Goal: Transaction & Acquisition: Purchase product/service

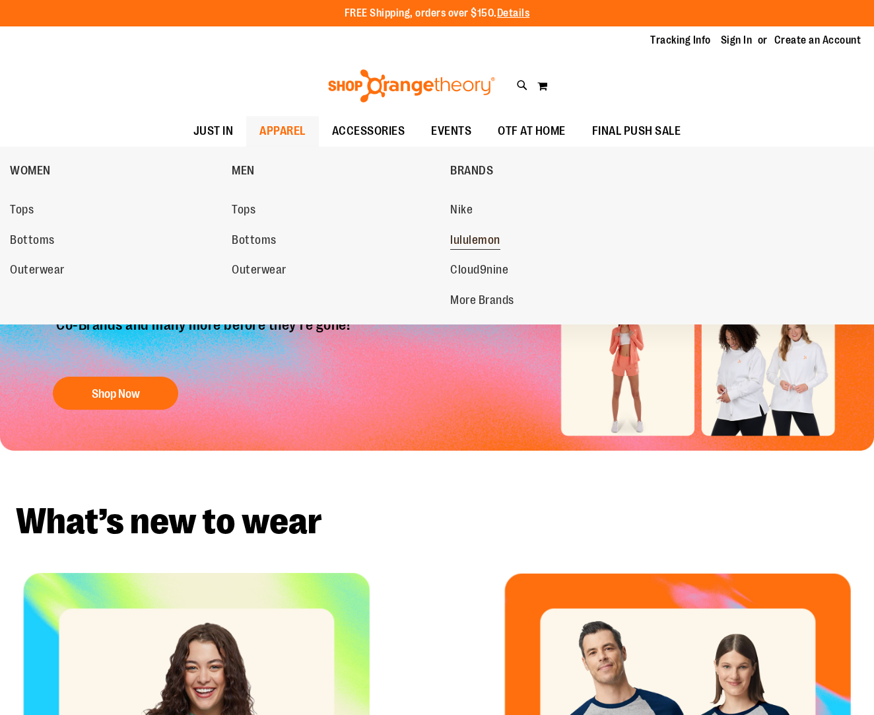
click at [461, 237] on span "lululemon" at bounding box center [475, 241] width 50 height 17
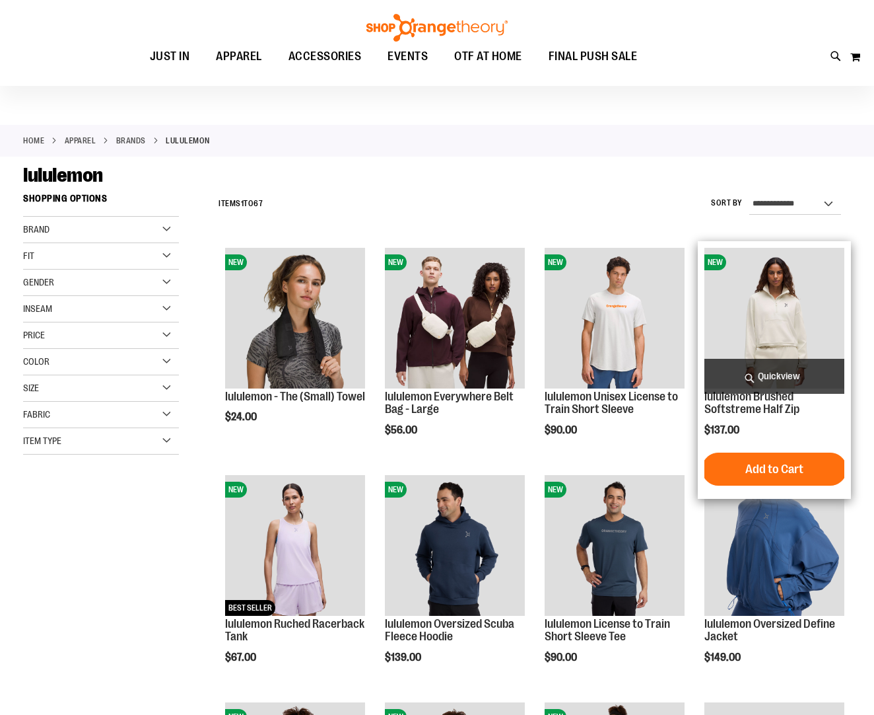
scroll to position [22, 0]
click at [776, 290] on img "product" at bounding box center [775, 317] width 140 height 140
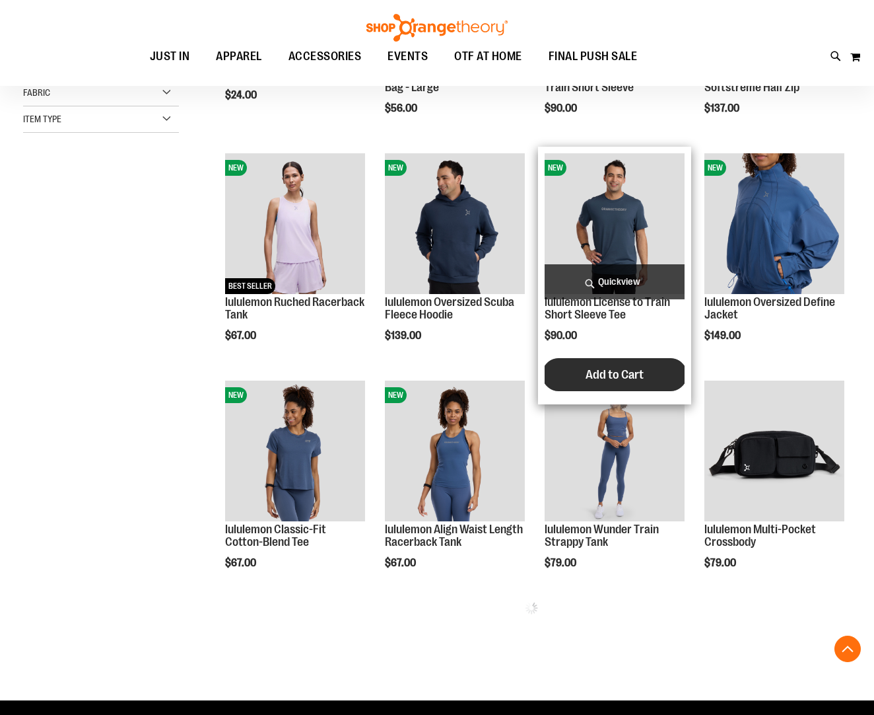
scroll to position [350, 0]
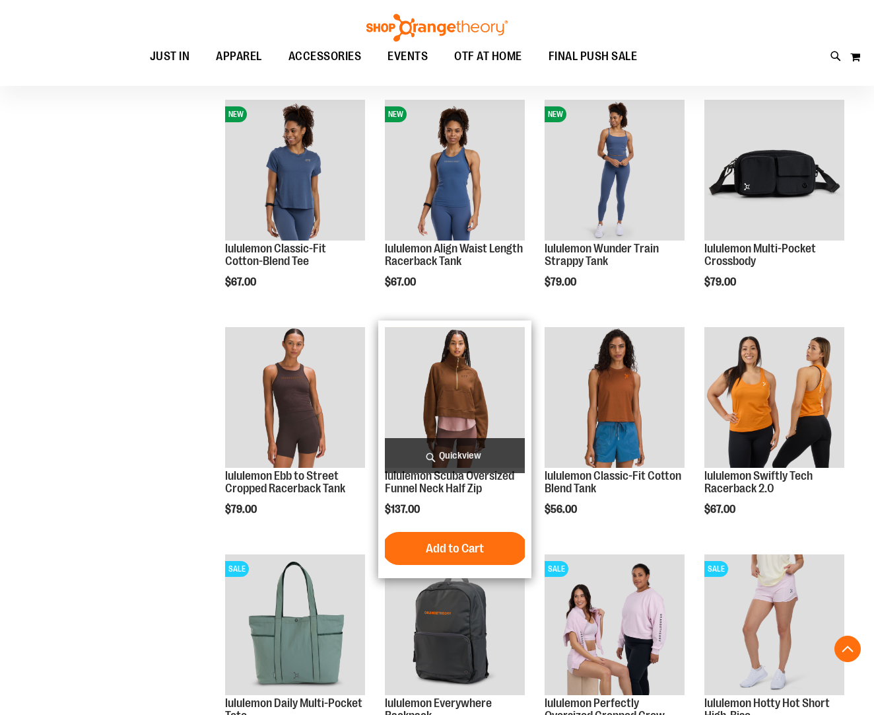
scroll to position [457, 0]
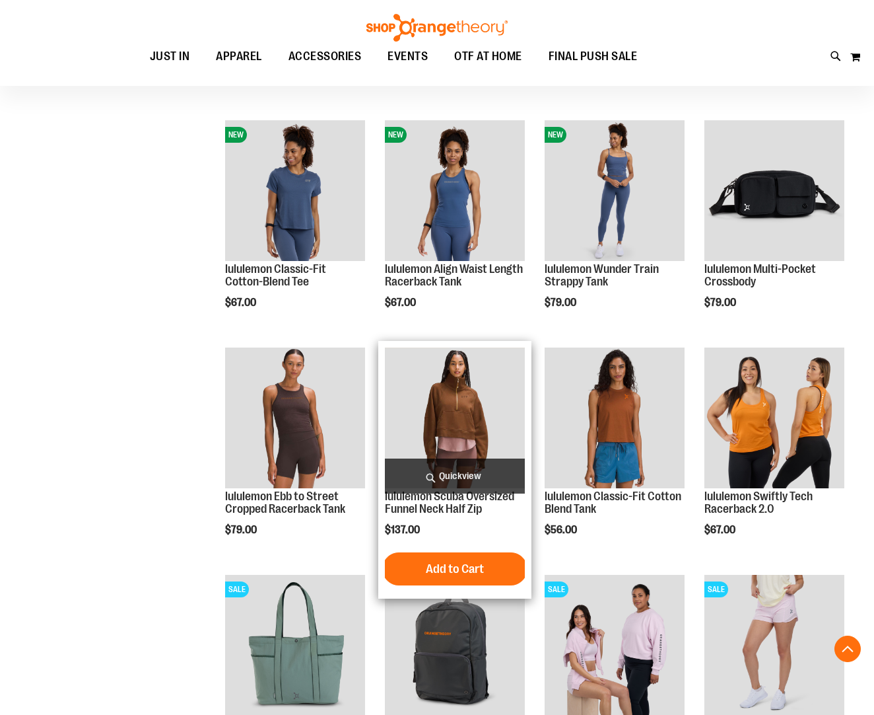
click at [470, 425] on img "product" at bounding box center [455, 417] width 140 height 140
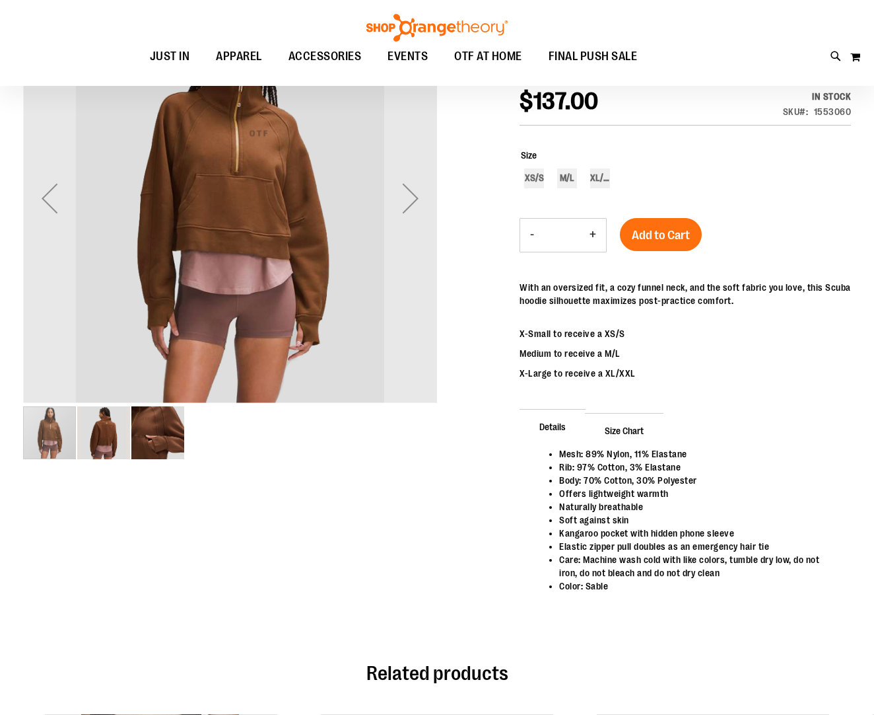
scroll to position [55, 0]
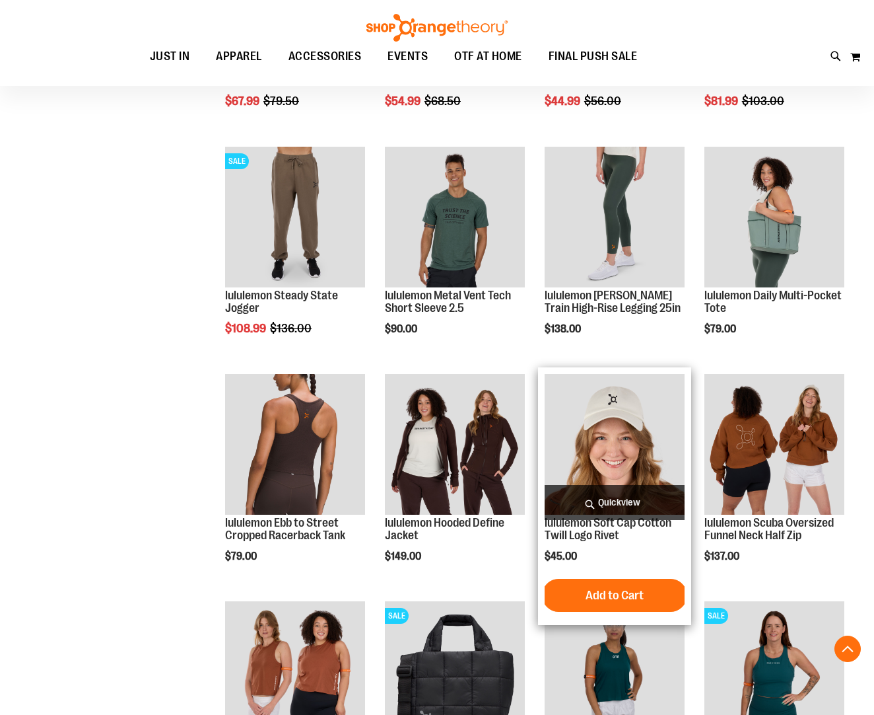
scroll to position [691, 0]
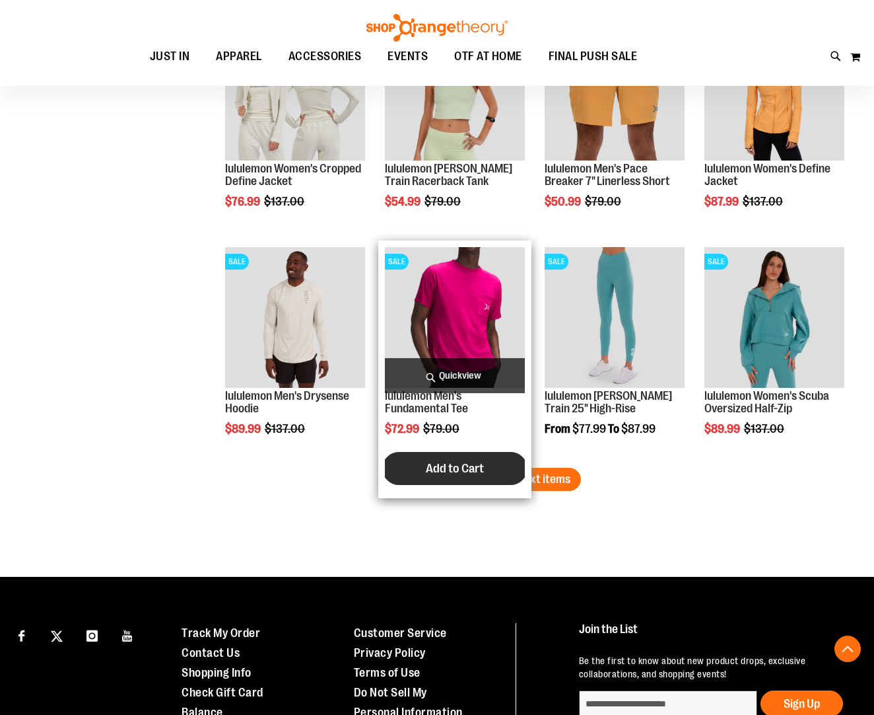
scroll to position [1726, 0]
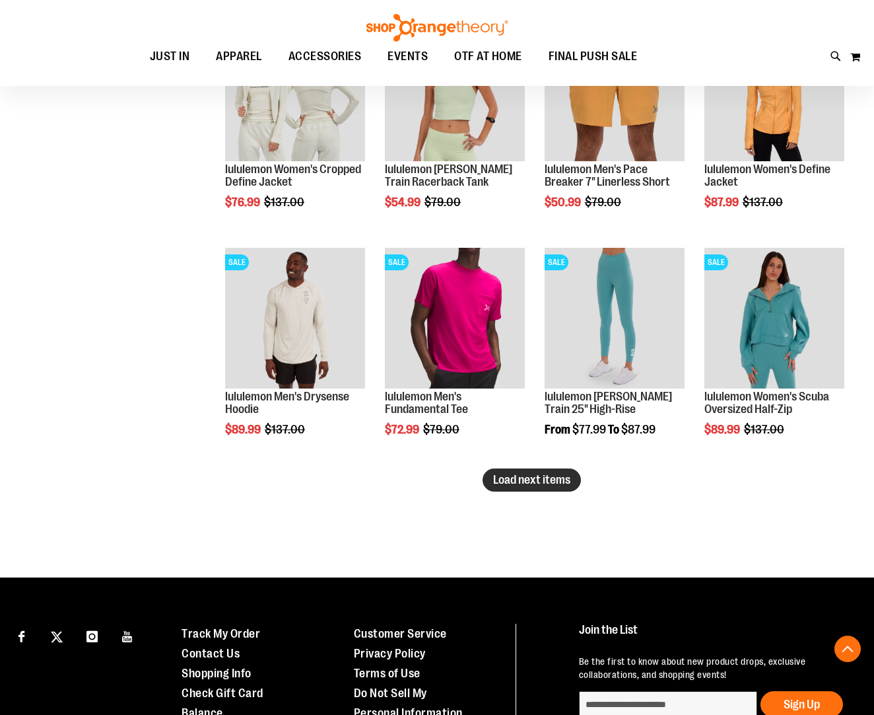
click at [511, 486] on span "Load next items" at bounding box center [531, 479] width 77 height 13
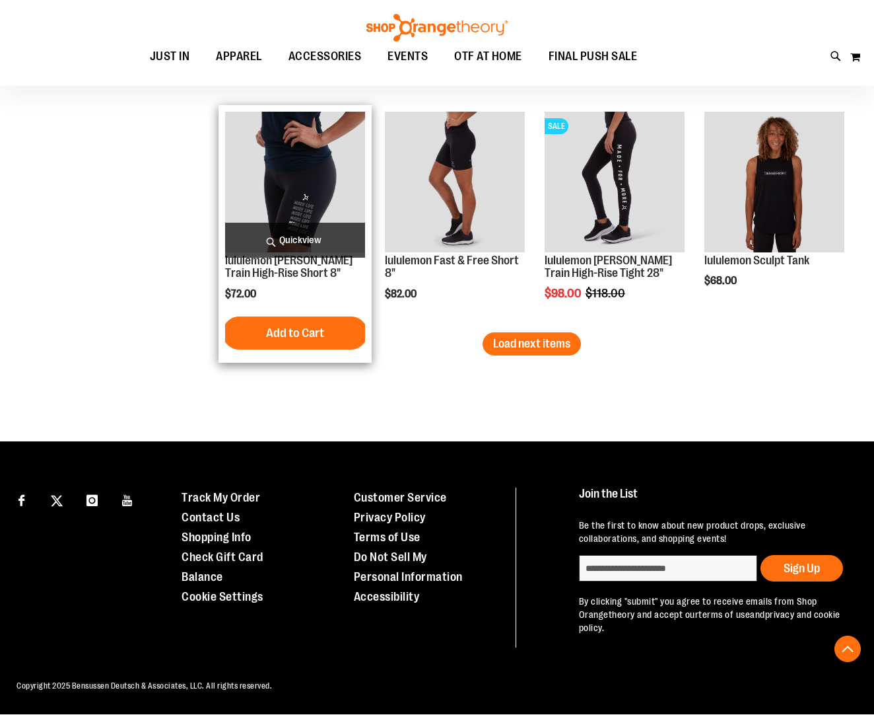
scroll to position [2543, 0]
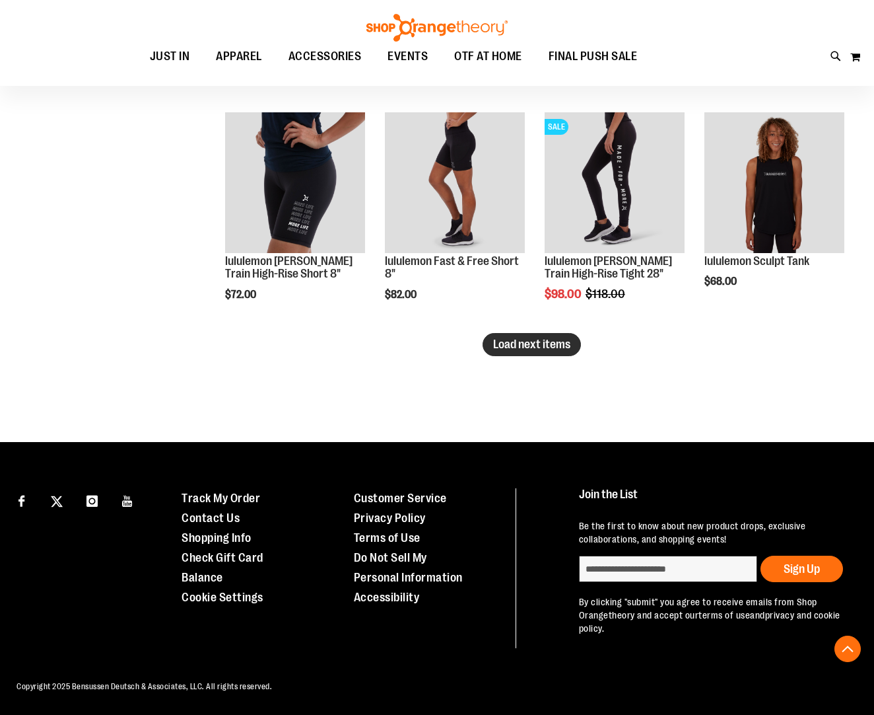
click at [532, 335] on button "Load next items" at bounding box center [532, 344] width 98 height 23
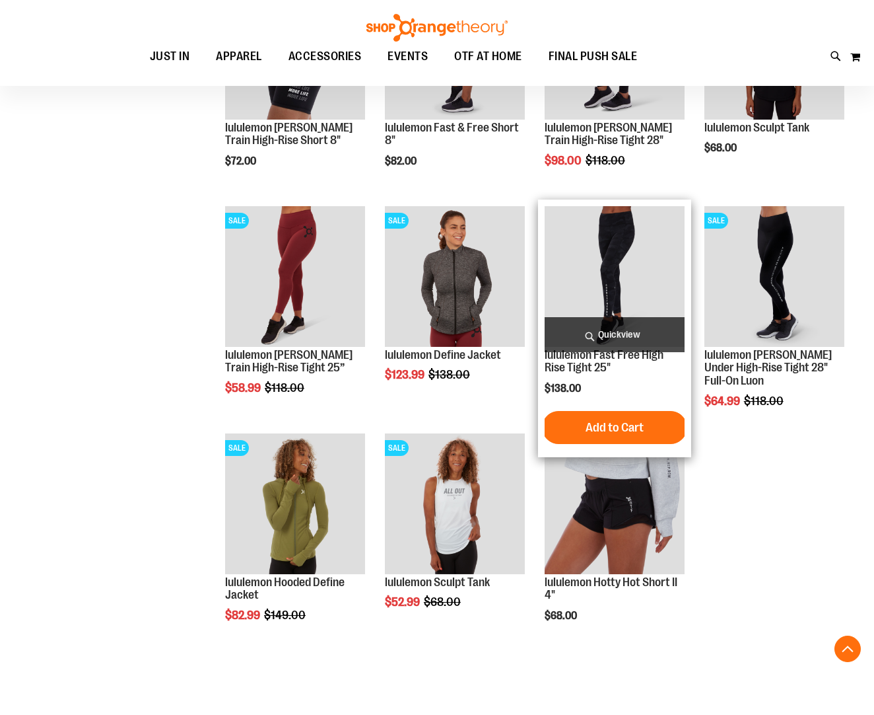
scroll to position [2727, 0]
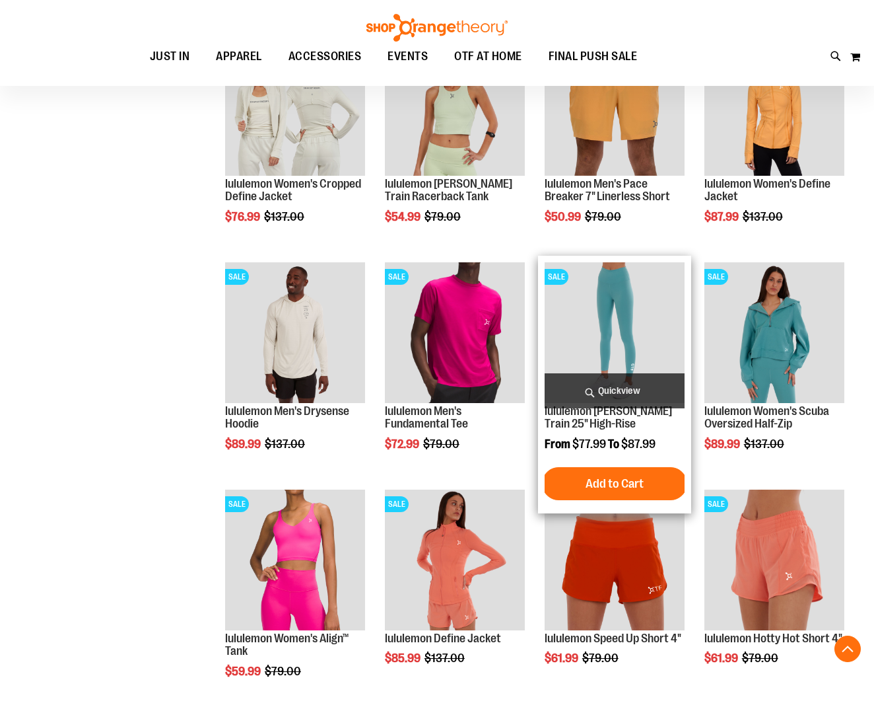
scroll to position [1708, 0]
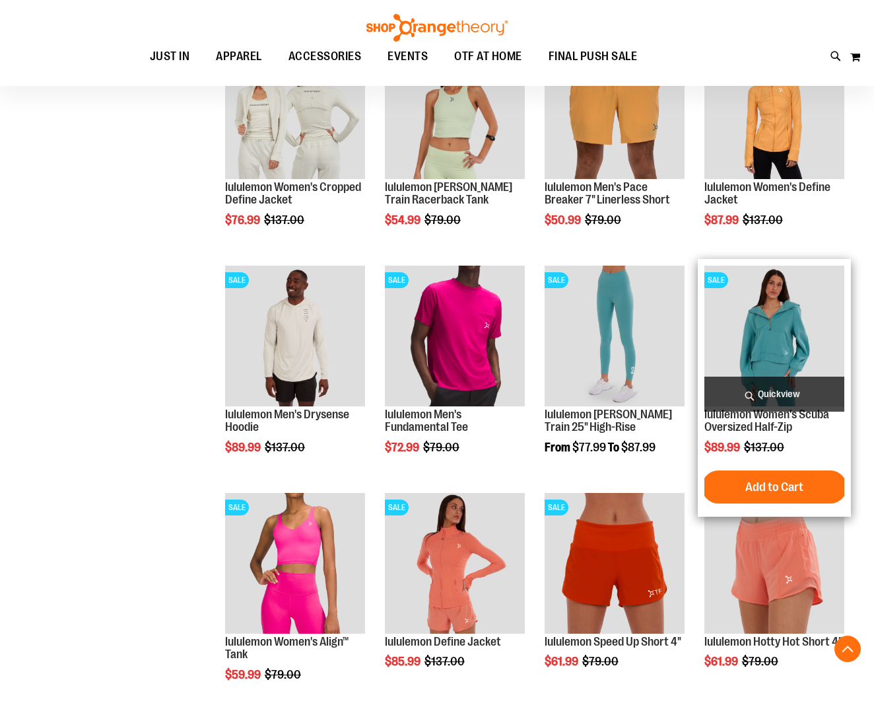
click at [764, 348] on img "product" at bounding box center [775, 335] width 140 height 140
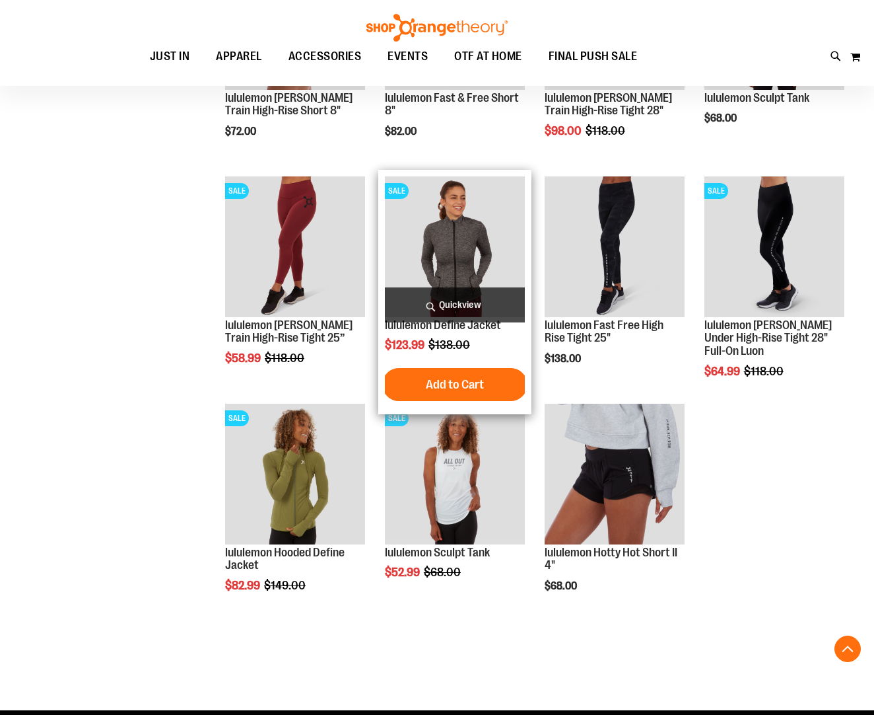
scroll to position [1364, 0]
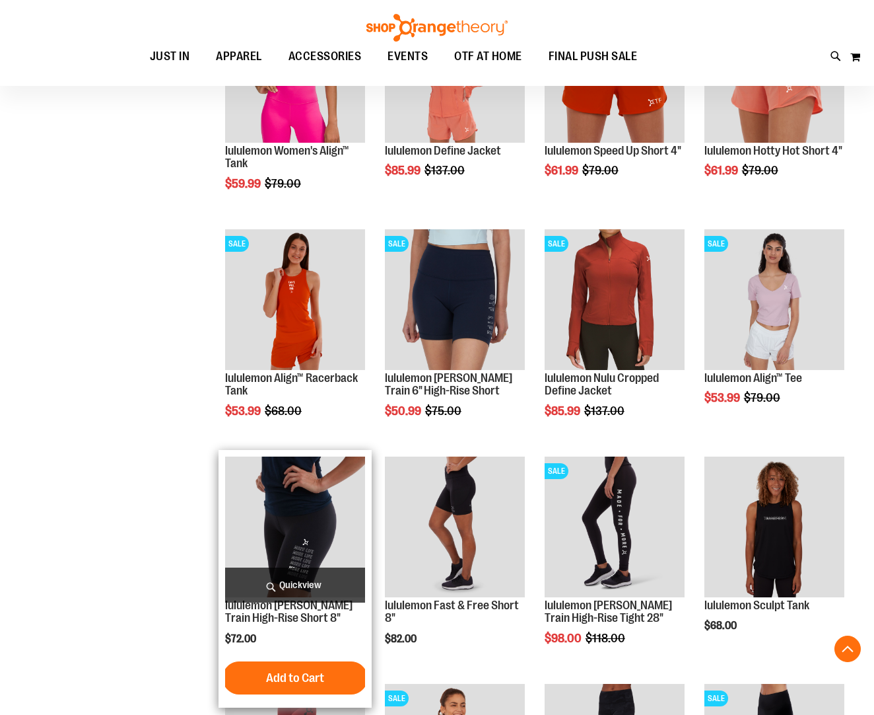
scroll to position [854, 0]
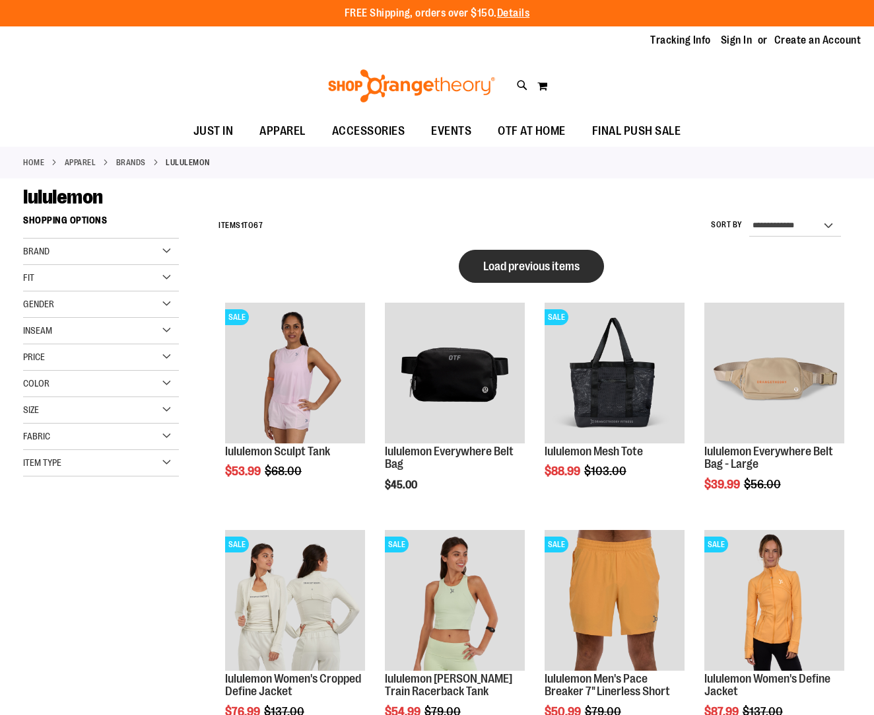
click at [544, 254] on button "Load previous items" at bounding box center [531, 266] width 145 height 33
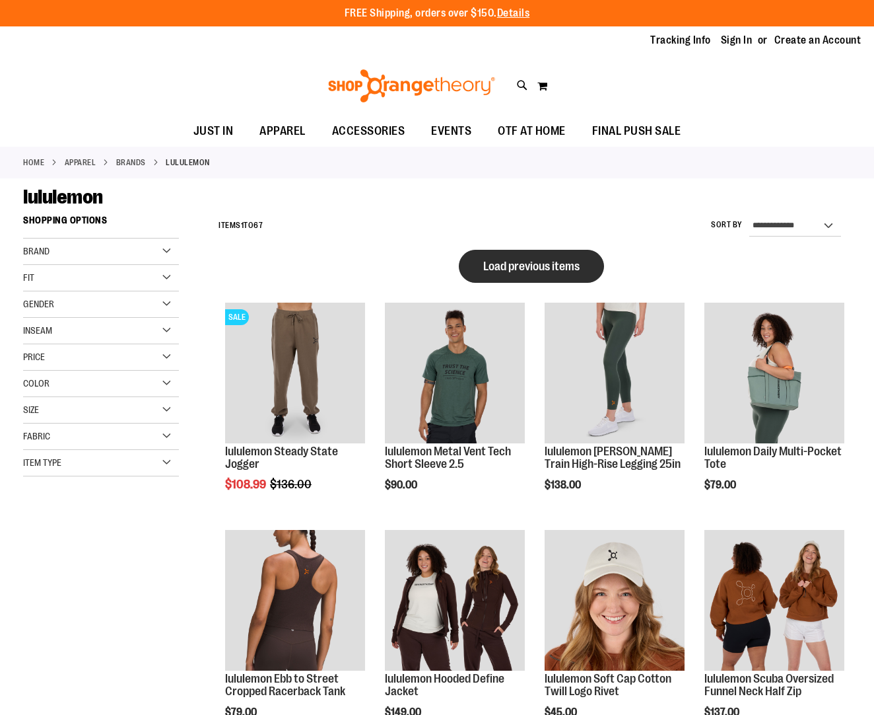
click at [583, 273] on button "Load previous items" at bounding box center [531, 266] width 145 height 33
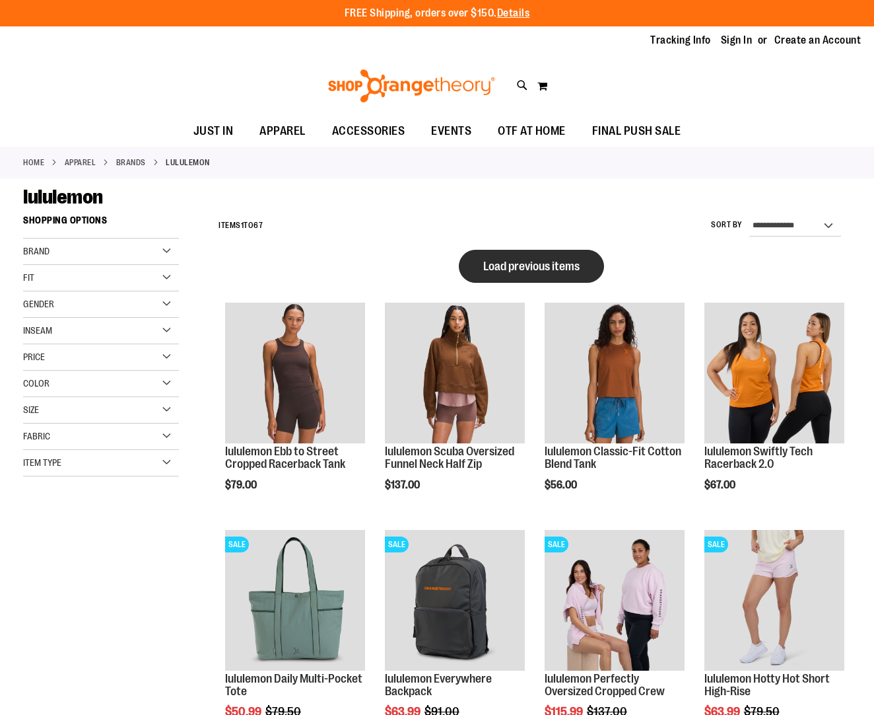
click at [528, 260] on span "Load previous items" at bounding box center [531, 266] width 96 height 13
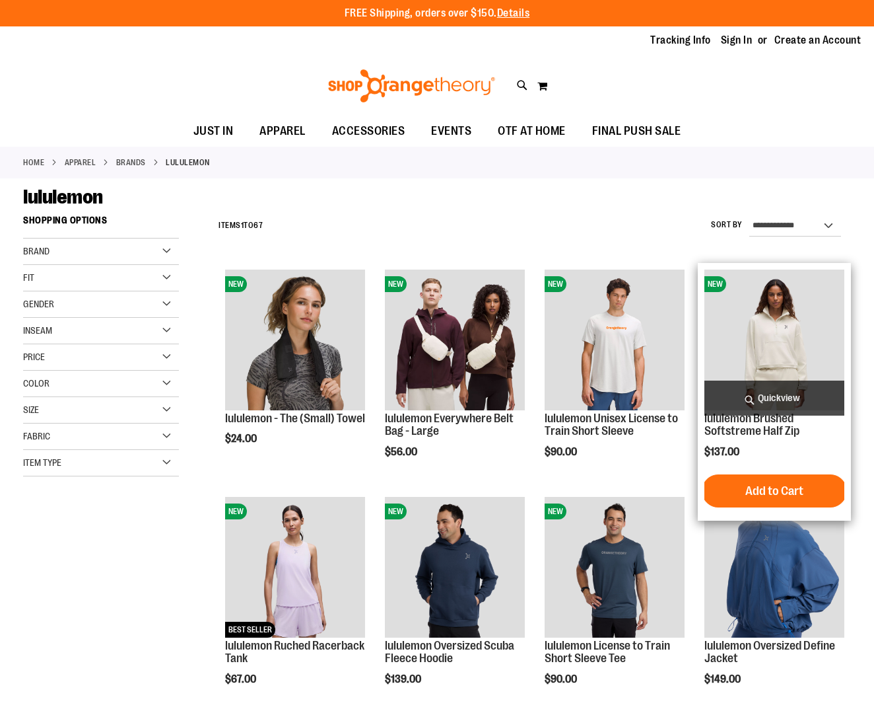
click at [791, 323] on img "product" at bounding box center [775, 339] width 140 height 140
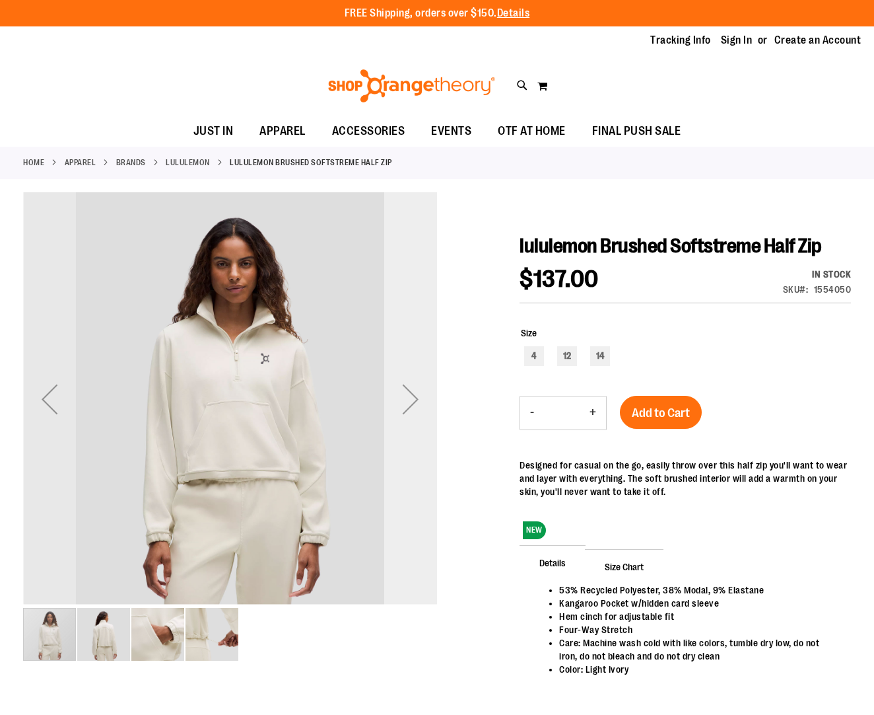
click at [419, 407] on div "Next" at bounding box center [410, 398] width 53 height 53
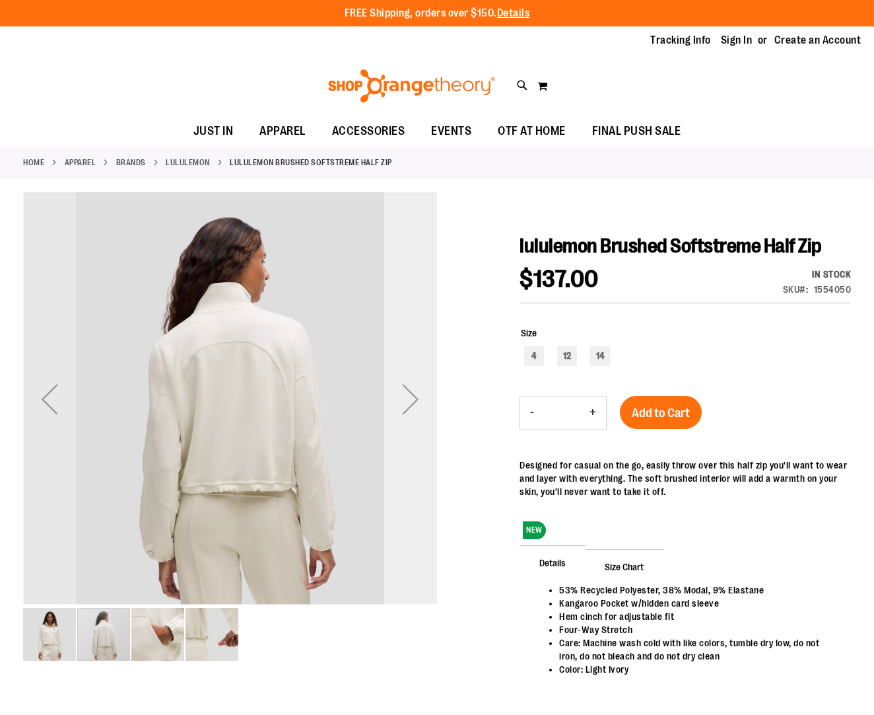
click at [419, 407] on div "Next" at bounding box center [410, 398] width 53 height 53
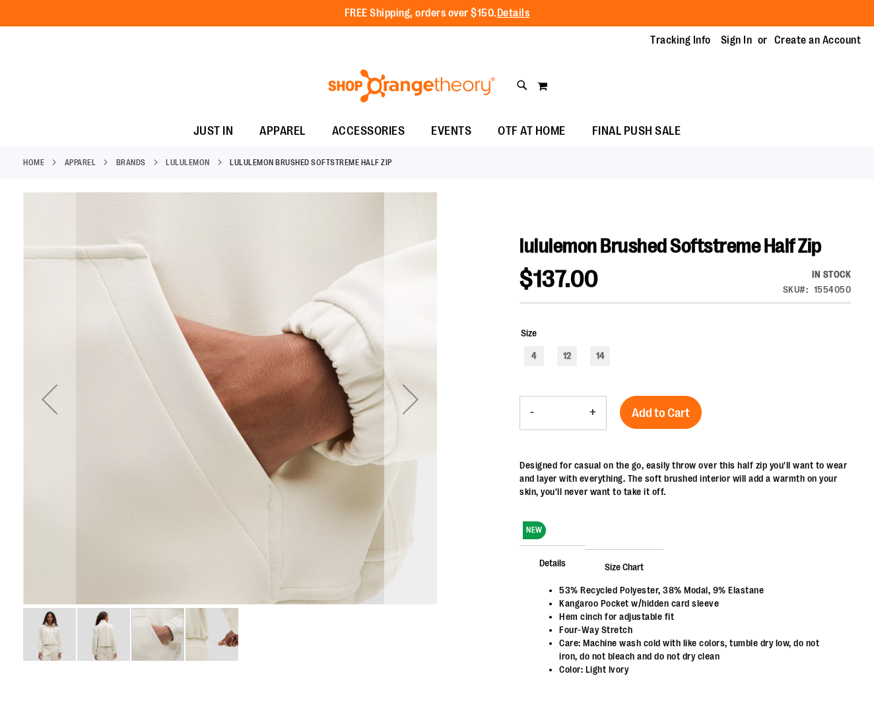
click at [419, 407] on div "Next" at bounding box center [410, 398] width 53 height 53
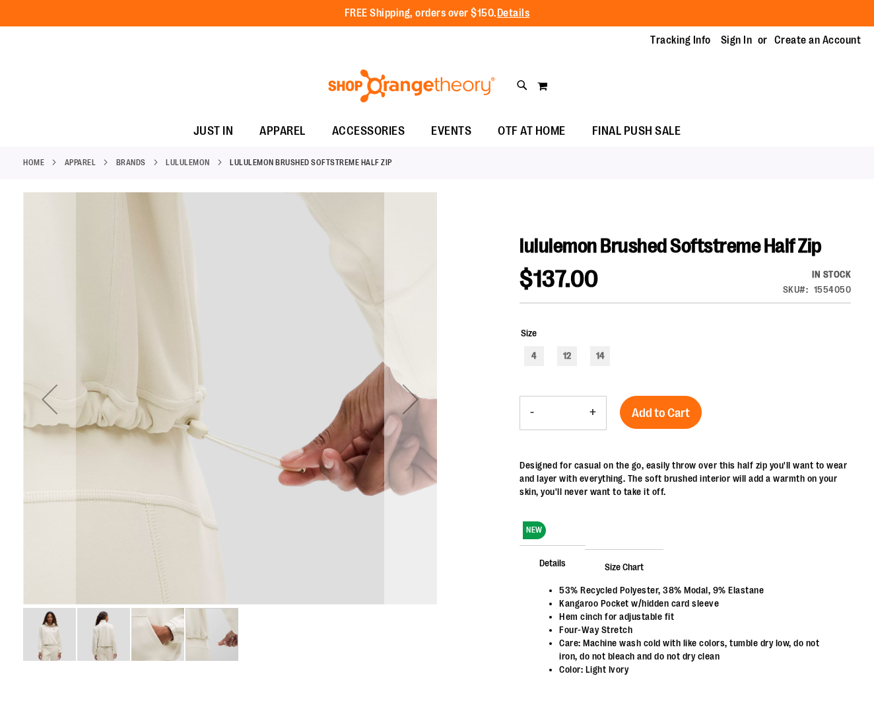
click at [419, 407] on div "Next" at bounding box center [410, 398] width 53 height 53
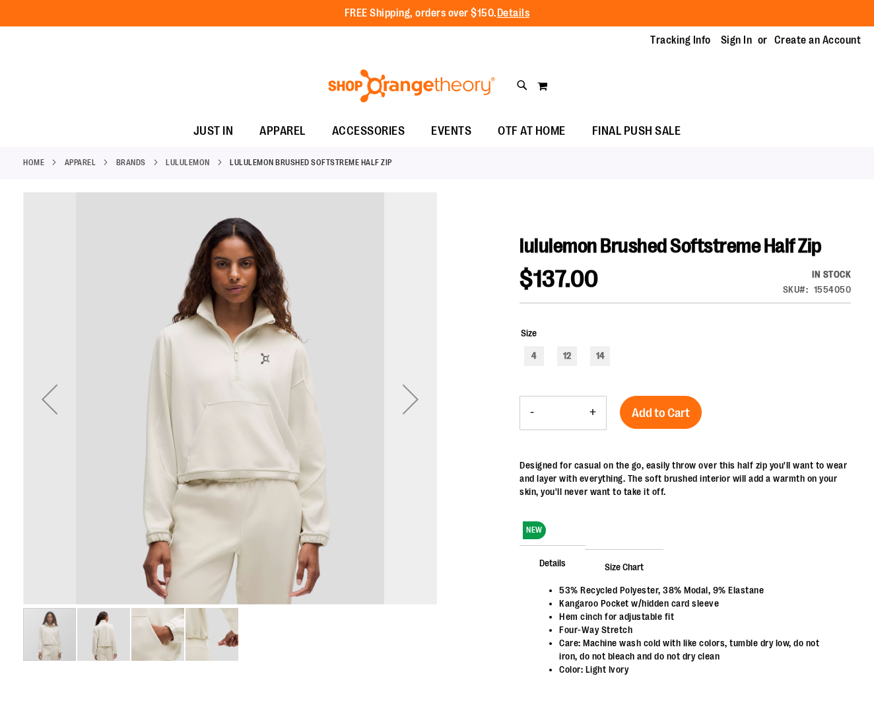
click at [419, 407] on div "Next" at bounding box center [410, 398] width 53 height 53
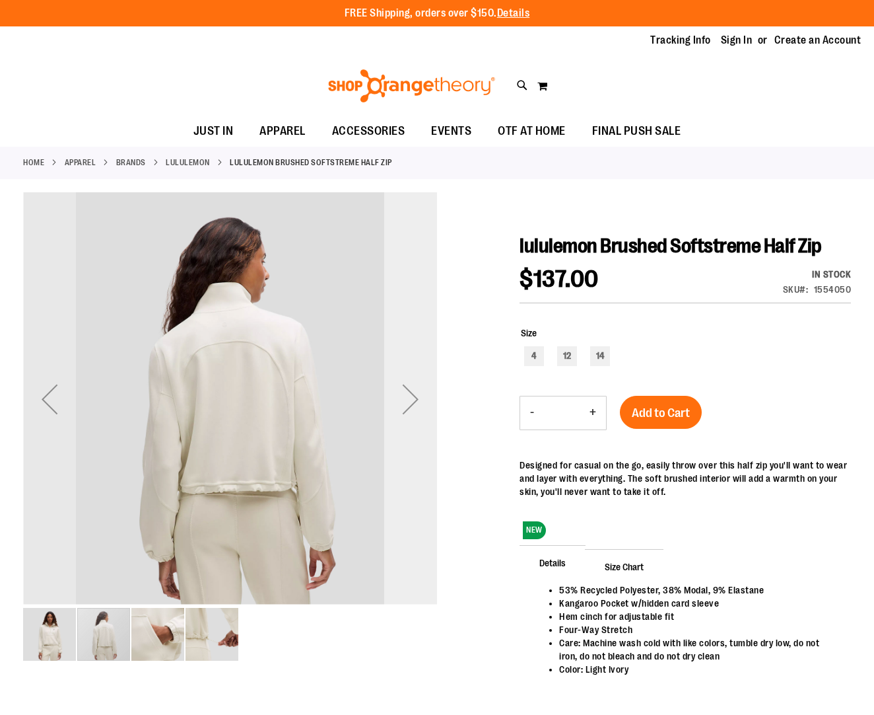
click at [419, 407] on div "Next" at bounding box center [410, 398] width 53 height 53
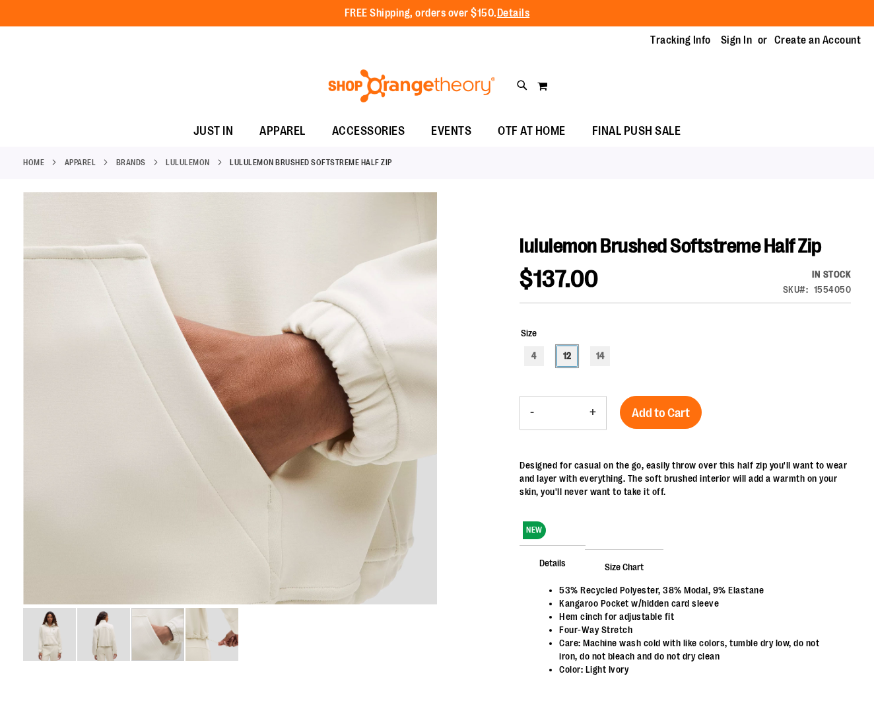
click at [568, 351] on div "12" at bounding box center [567, 356] width 20 height 20
type input "***"
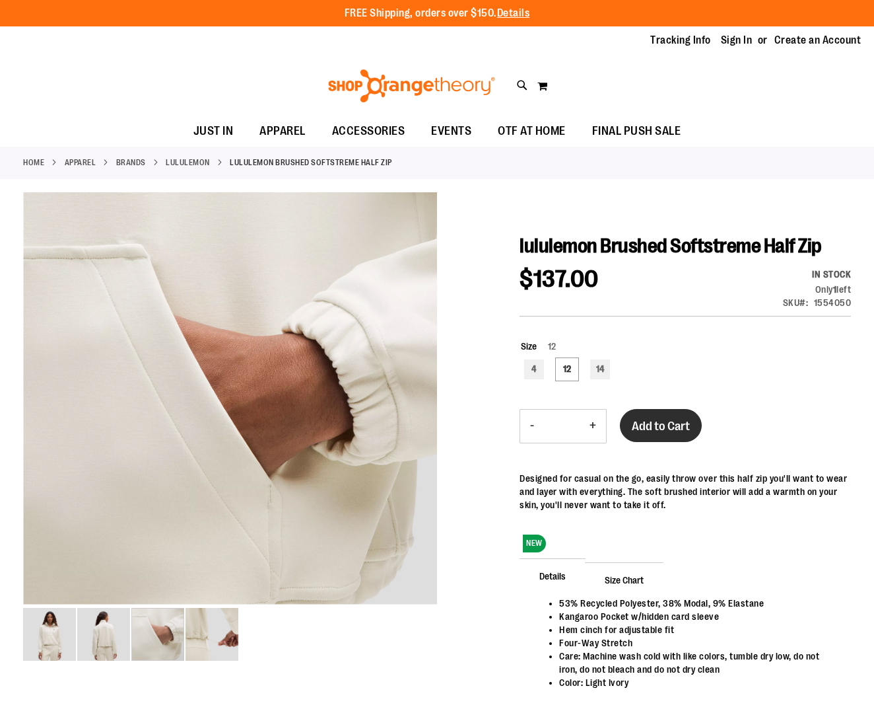
click at [647, 428] on span "Add to Cart" at bounding box center [661, 426] width 58 height 15
